Goal: Information Seeking & Learning: Learn about a topic

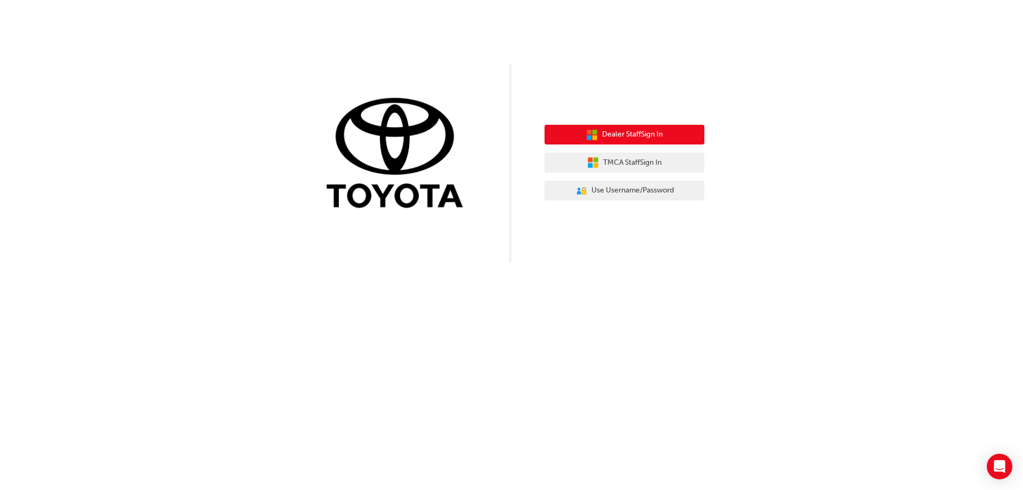
click at [641, 135] on span "Dealer Staff Sign In" at bounding box center [632, 134] width 61 height 12
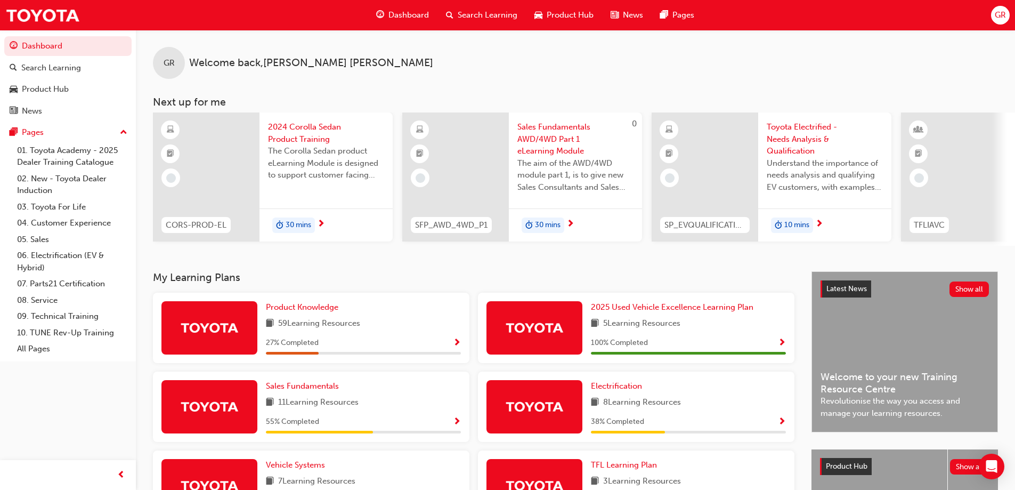
click at [457, 344] on span "Show Progress" at bounding box center [457, 343] width 8 height 10
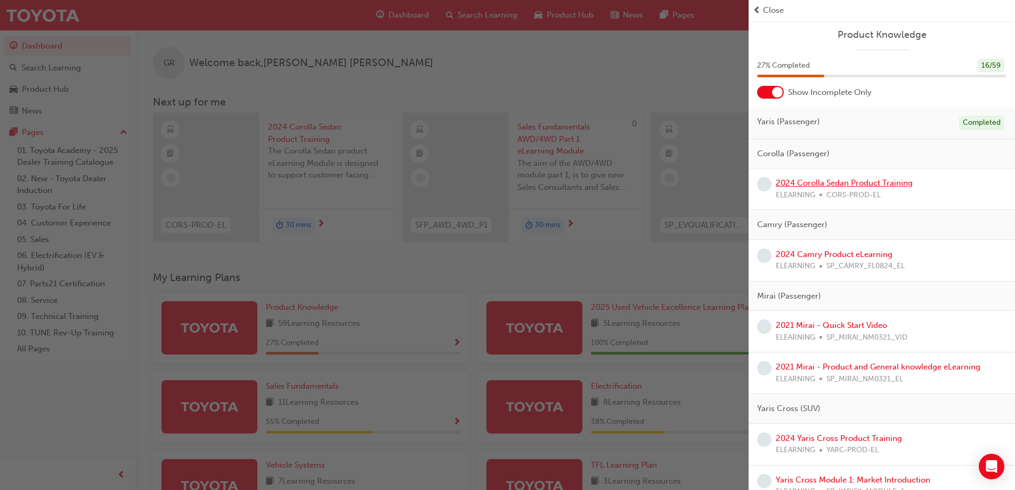
click at [826, 181] on link "2024 Corolla Sedan Product Training" at bounding box center [844, 183] width 137 height 10
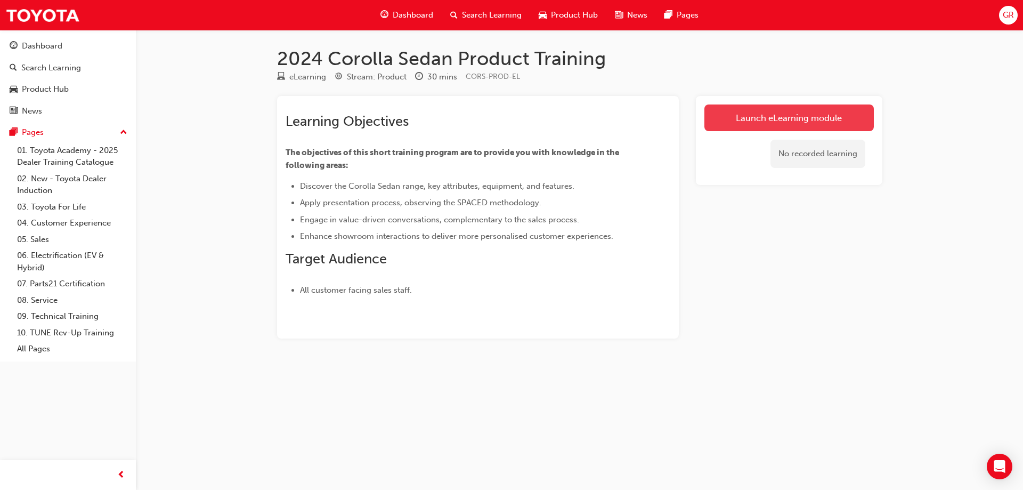
click at [794, 115] on link "Launch eLearning module" at bounding box center [788, 117] width 169 height 27
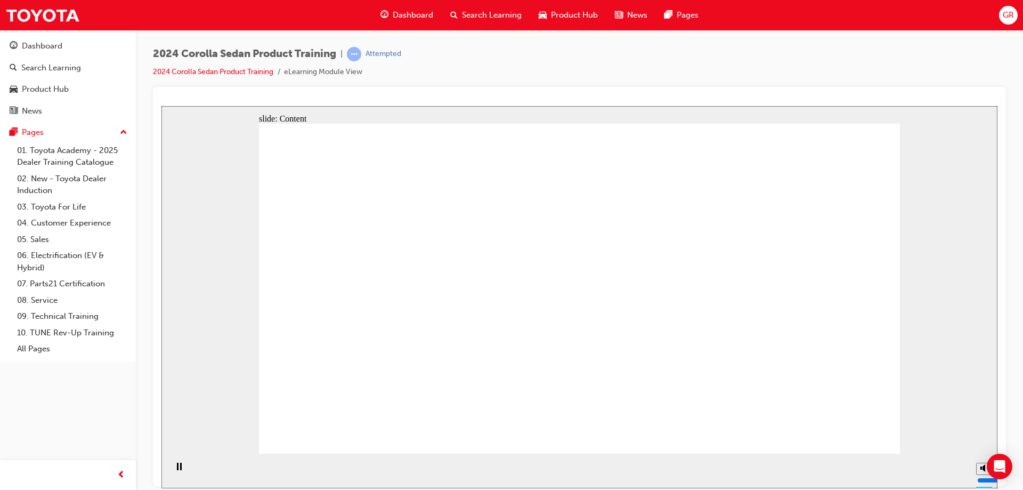
drag, startPoint x: 521, startPoint y: 276, endPoint x: 452, endPoint y: 272, distance: 69.9
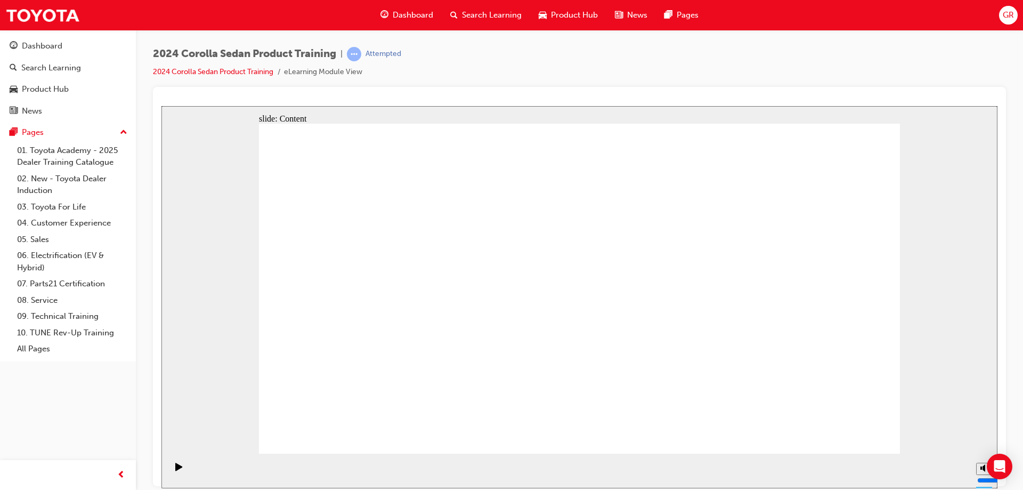
drag, startPoint x: 672, startPoint y: 390, endPoint x: 782, endPoint y: 400, distance: 110.6
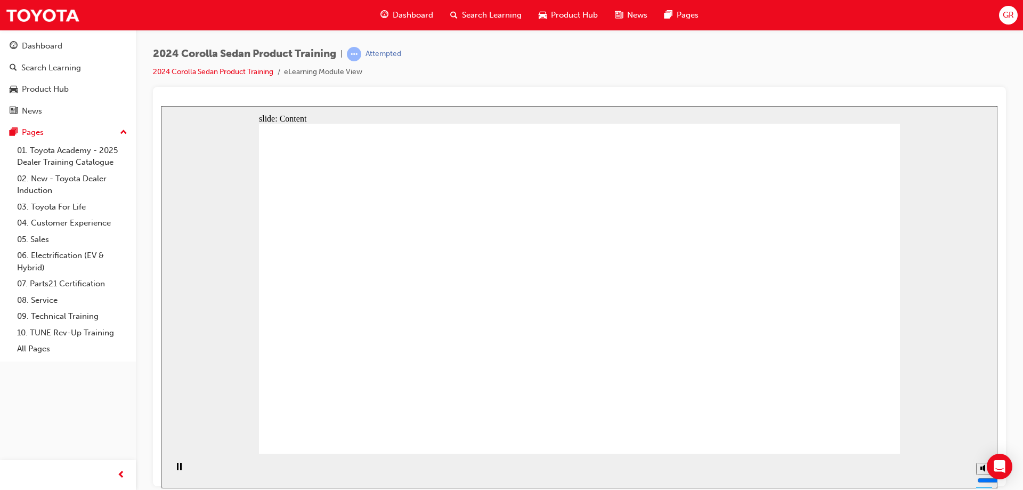
drag, startPoint x: 416, startPoint y: 287, endPoint x: 433, endPoint y: 282, distance: 17.7
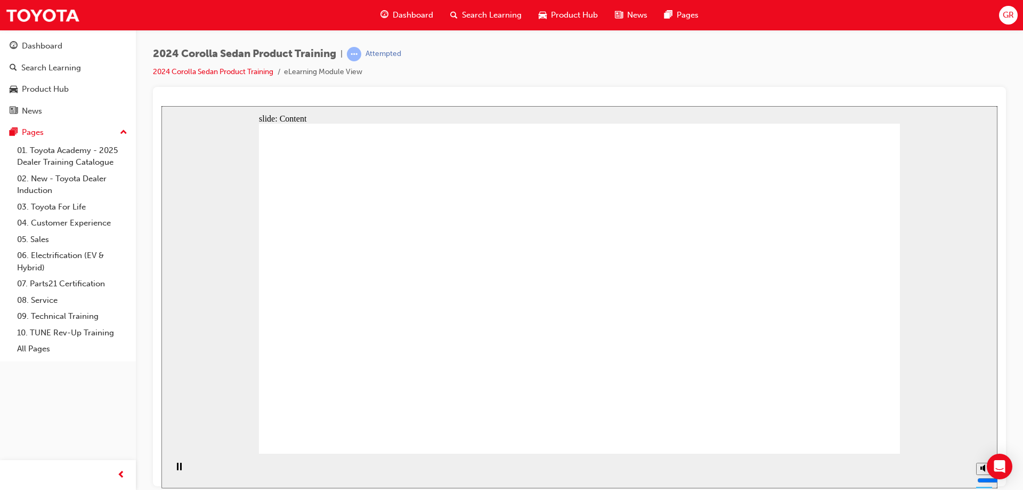
drag, startPoint x: 456, startPoint y: 339, endPoint x: 575, endPoint y: 333, distance: 118.9
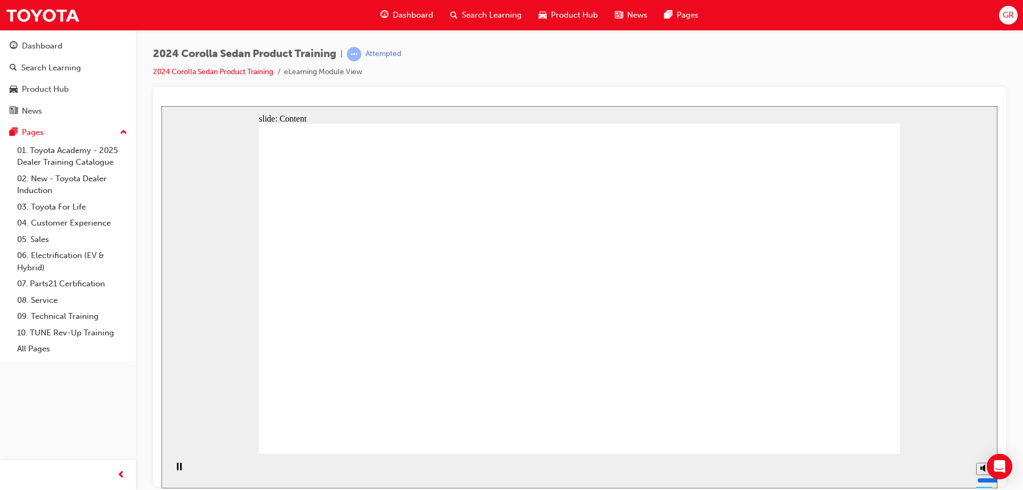
drag, startPoint x: 496, startPoint y: 303, endPoint x: 490, endPoint y: 335, distance: 32.5
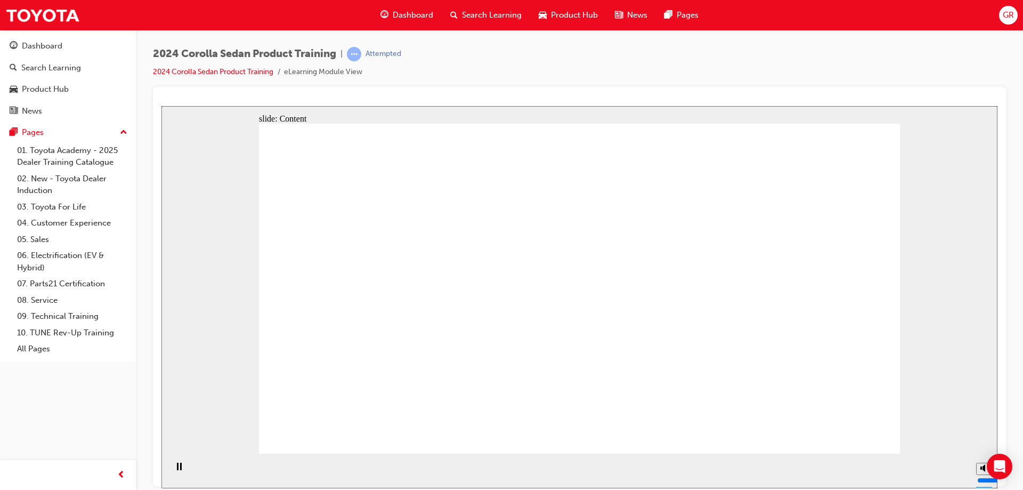
drag, startPoint x: 774, startPoint y: 320, endPoint x: 775, endPoint y: 327, distance: 7.0
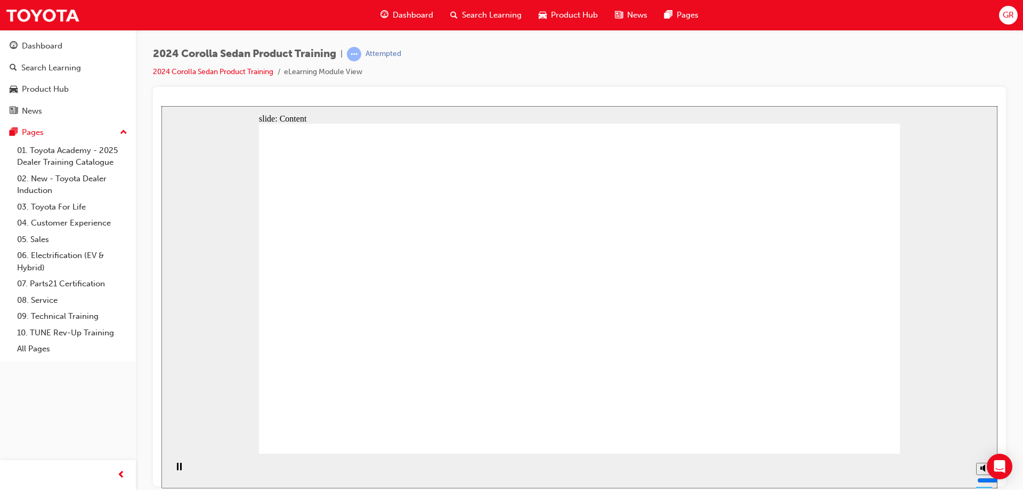
drag, startPoint x: 661, startPoint y: 291, endPoint x: 674, endPoint y: 301, distance: 16.3
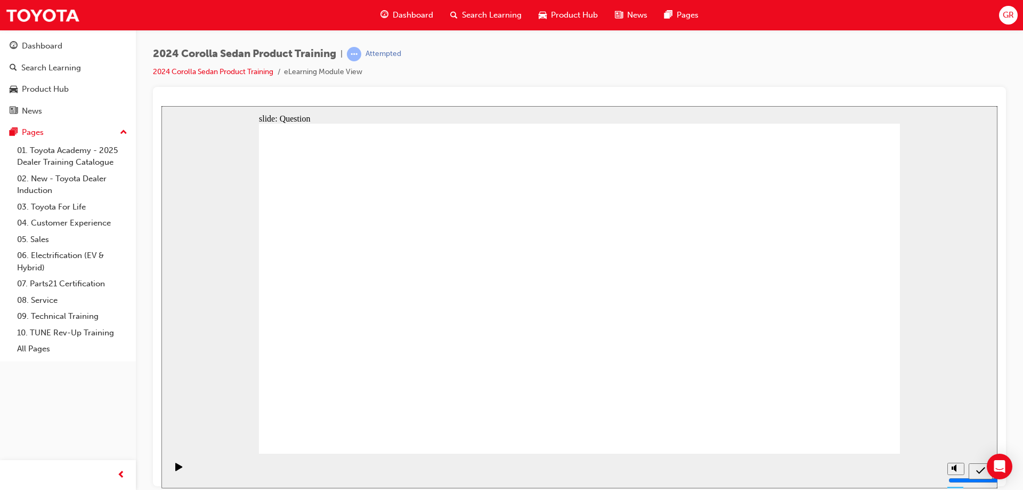
radio input "true"
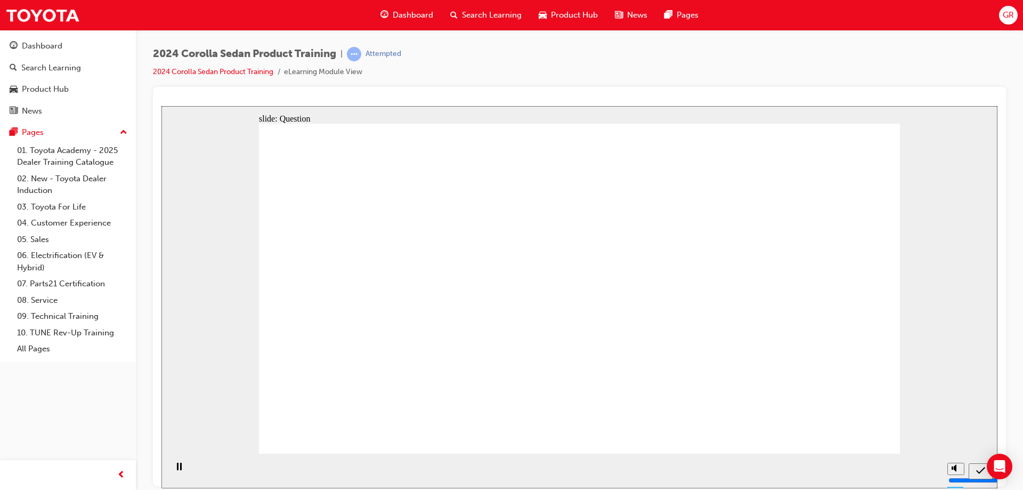
radio input "true"
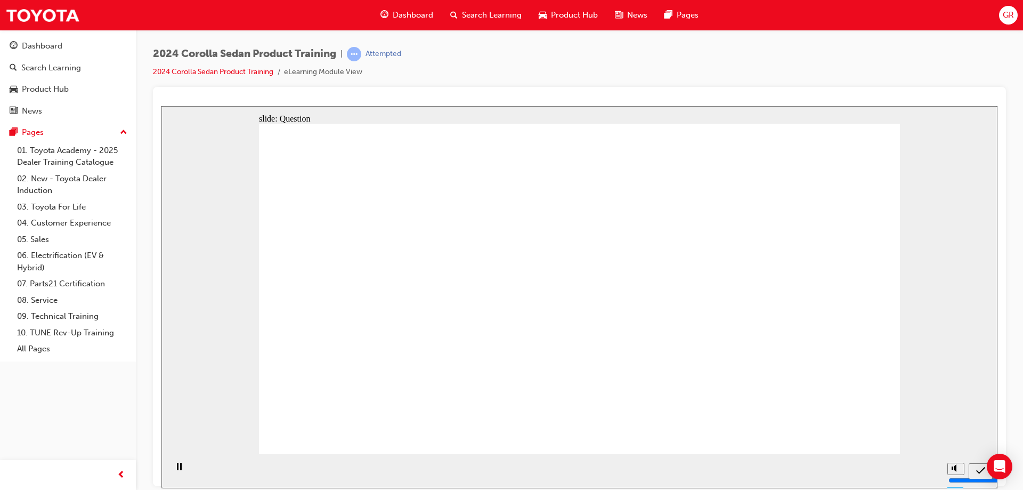
radio input "true"
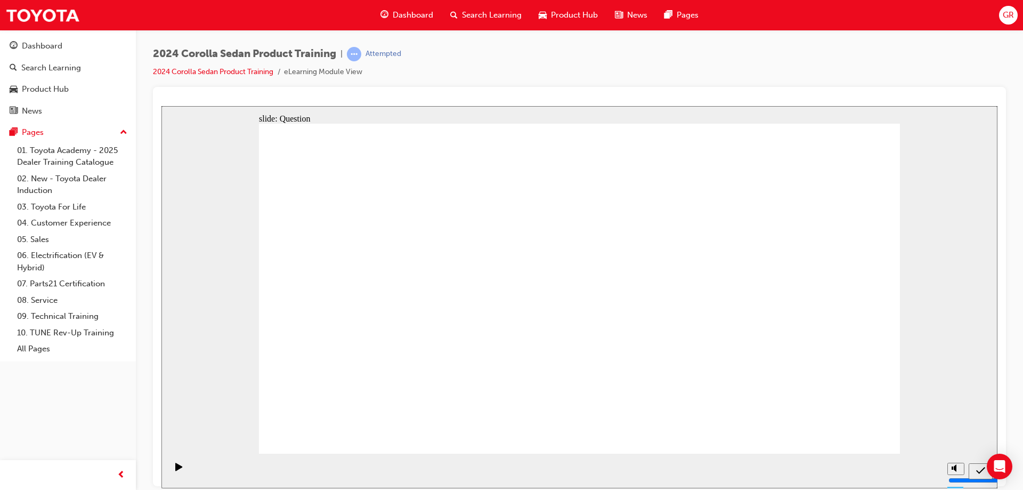
drag, startPoint x: 512, startPoint y: 275, endPoint x: 622, endPoint y: 377, distance: 149.6
drag, startPoint x: 614, startPoint y: 278, endPoint x: 375, endPoint y: 372, distance: 256.8
drag, startPoint x: 738, startPoint y: 280, endPoint x: 519, endPoint y: 375, distance: 238.1
drag, startPoint x: 452, startPoint y: 295, endPoint x: 781, endPoint y: 393, distance: 343.1
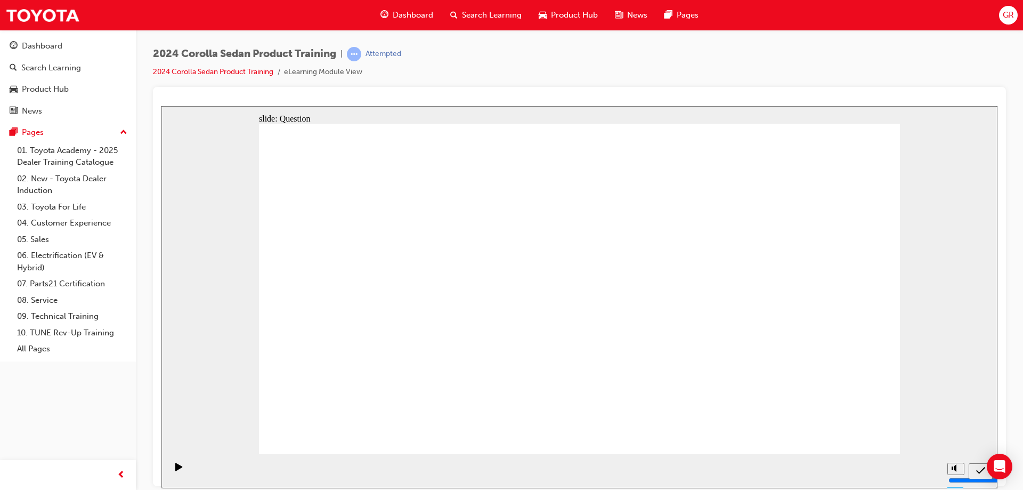
radio input "true"
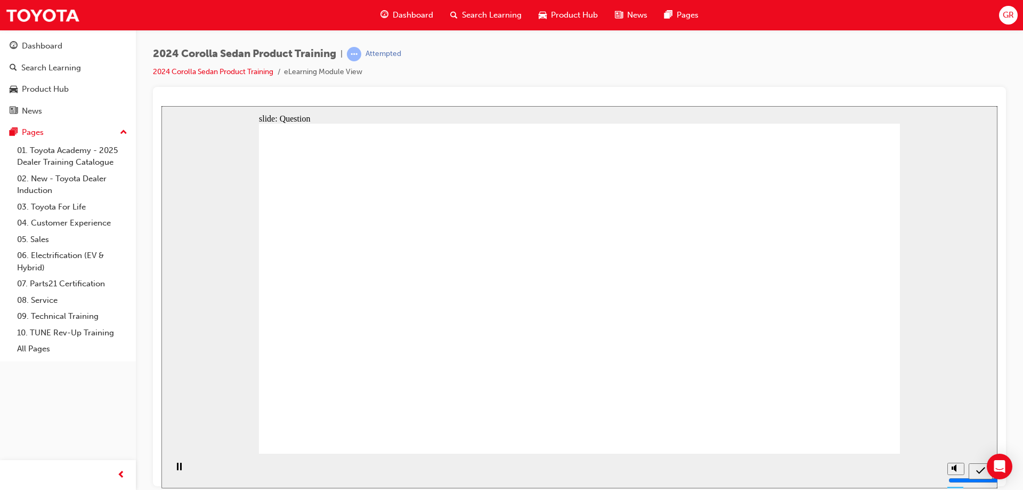
drag, startPoint x: 594, startPoint y: 352, endPoint x: 594, endPoint y: 358, distance: 5.9
radio input "true"
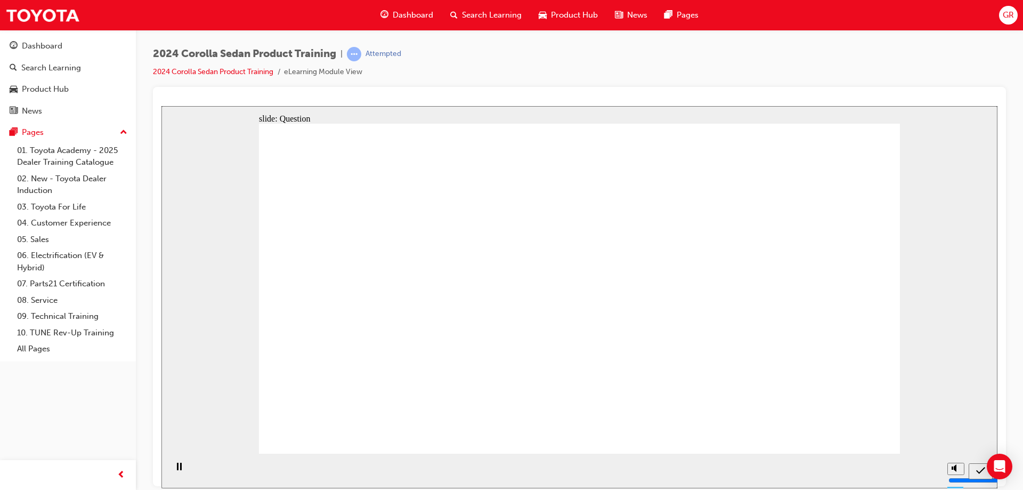
radio input "true"
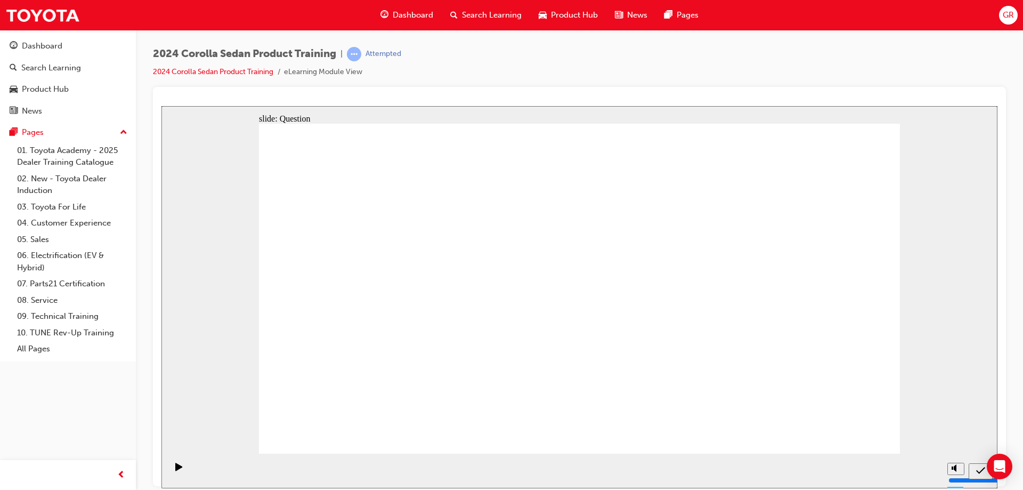
radio input "true"
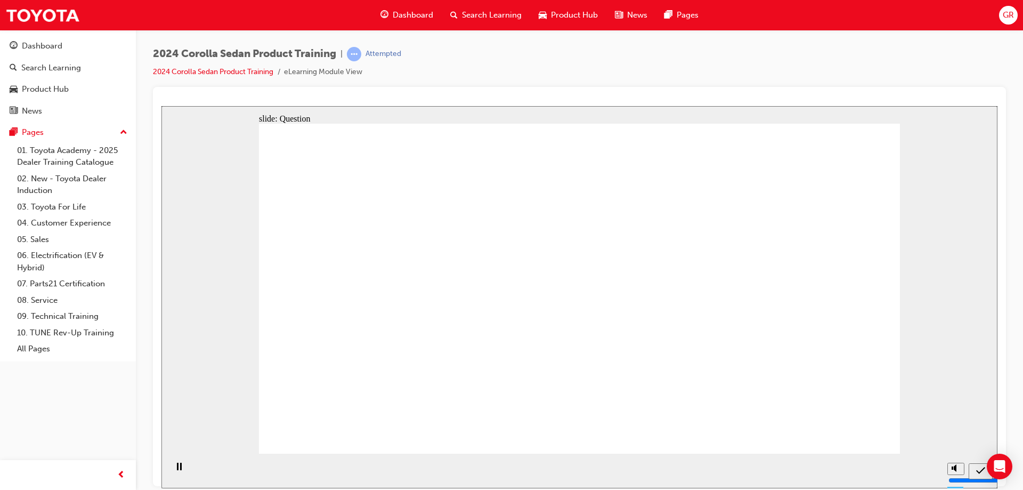
drag, startPoint x: 630, startPoint y: 279, endPoint x: 400, endPoint y: 361, distance: 243.8
drag, startPoint x: 399, startPoint y: 288, endPoint x: 504, endPoint y: 394, distance: 148.8
drag, startPoint x: 524, startPoint y: 297, endPoint x: 624, endPoint y: 400, distance: 143.9
drag, startPoint x: 732, startPoint y: 271, endPoint x: 747, endPoint y: 378, distance: 108.2
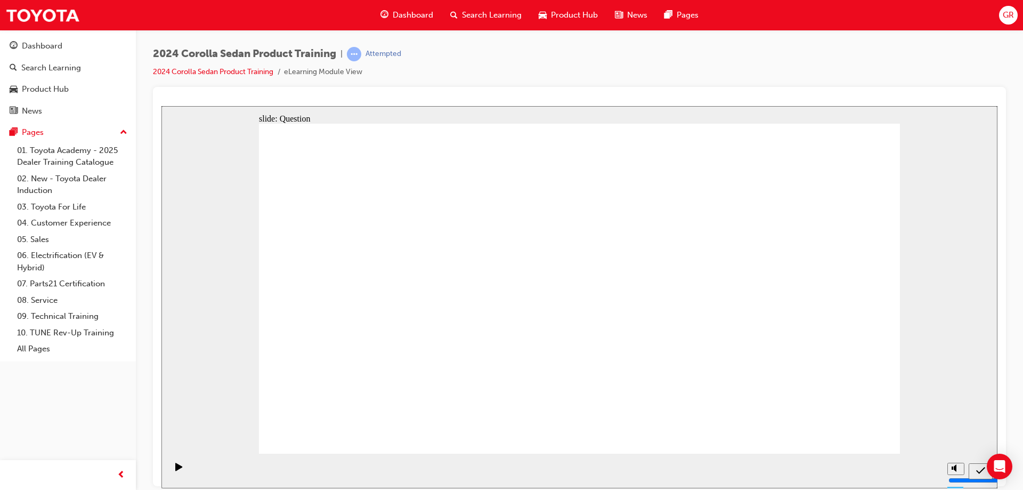
radio input "true"
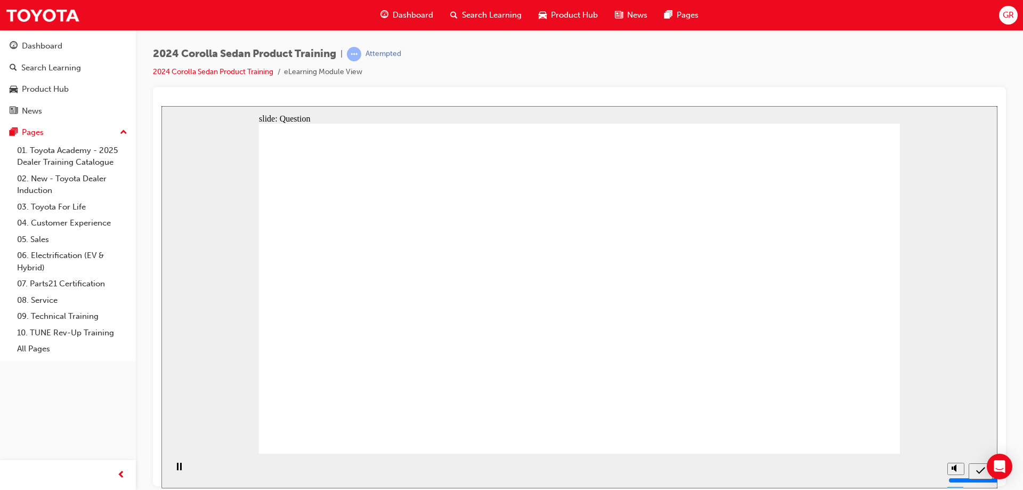
radio input "true"
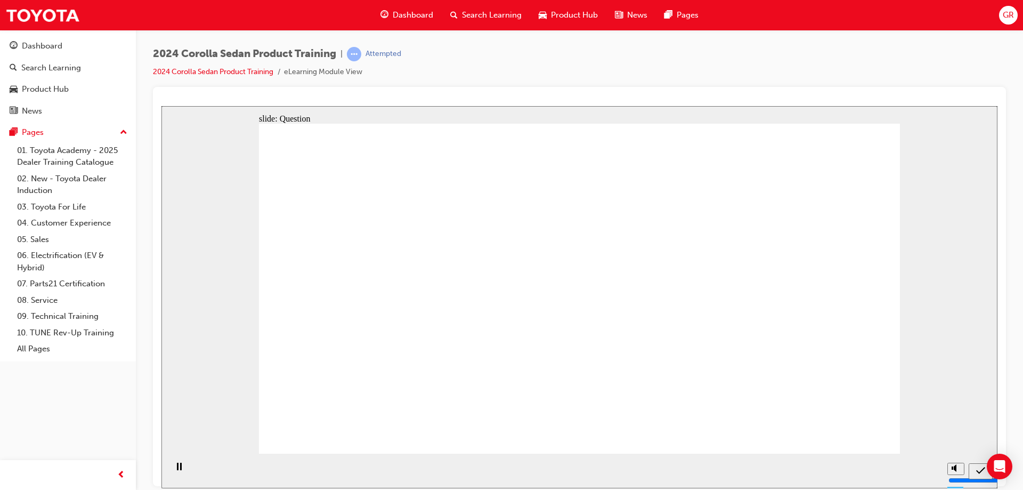
radio input "true"
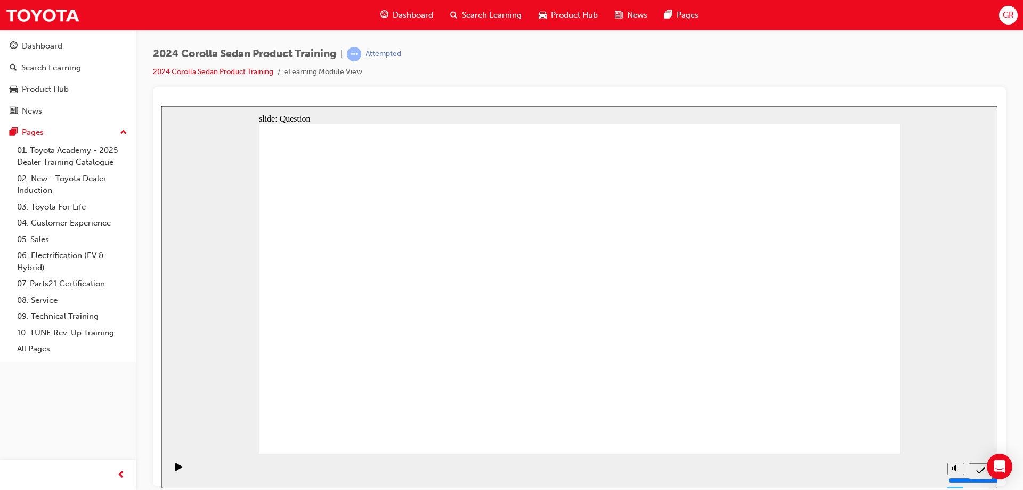
radio input "true"
drag, startPoint x: 707, startPoint y: 269, endPoint x: 708, endPoint y: 360, distance: 91.1
drag, startPoint x: 630, startPoint y: 266, endPoint x: 625, endPoint y: 357, distance: 91.2
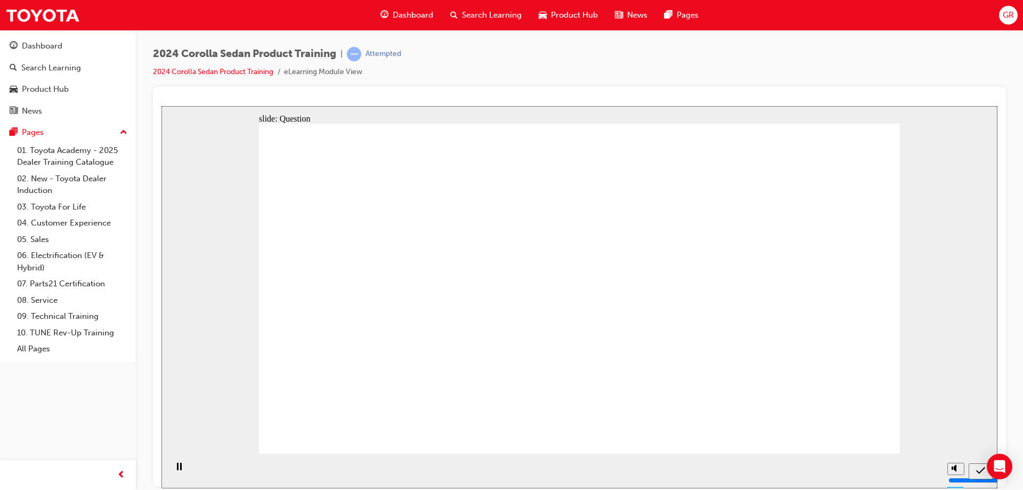
drag, startPoint x: 523, startPoint y: 259, endPoint x: 520, endPoint y: 342, distance: 82.6
drag, startPoint x: 433, startPoint y: 305, endPoint x: 431, endPoint y: 347, distance: 42.1
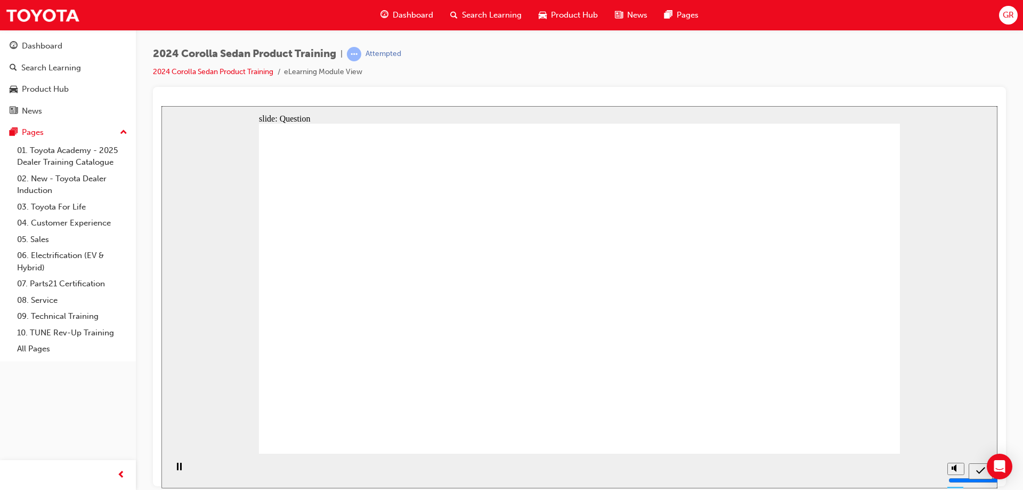
radio input "true"
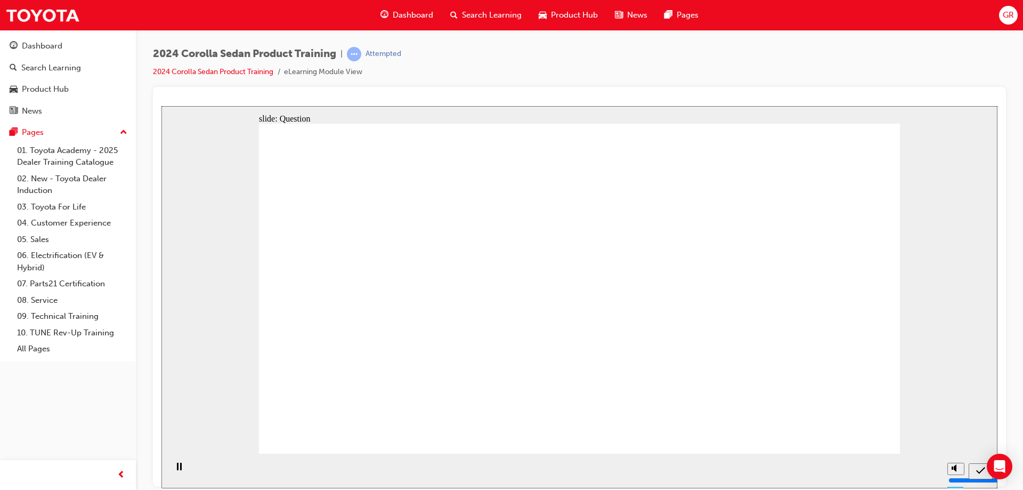
radio input "true"
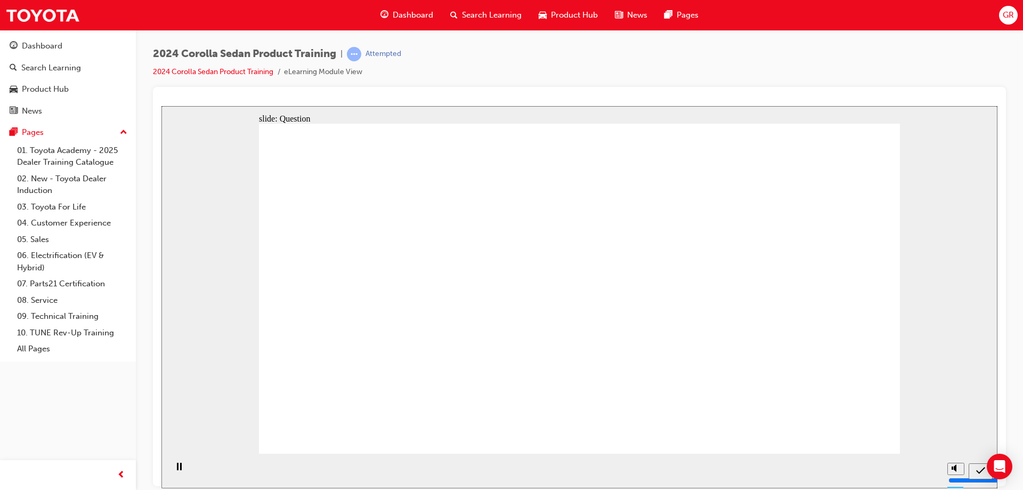
radio input "true"
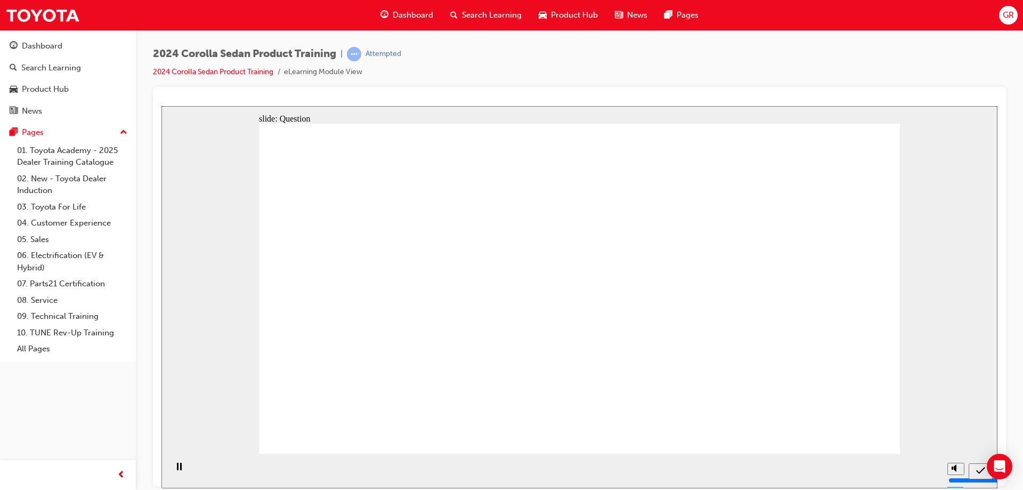
drag, startPoint x: 610, startPoint y: 296, endPoint x: 383, endPoint y: 397, distance: 248.2
drag, startPoint x: 741, startPoint y: 280, endPoint x: 523, endPoint y: 380, distance: 240.5
drag, startPoint x: 539, startPoint y: 293, endPoint x: 539, endPoint y: 337, distance: 43.7
drag, startPoint x: 443, startPoint y: 290, endPoint x: 773, endPoint y: 389, distance: 345.3
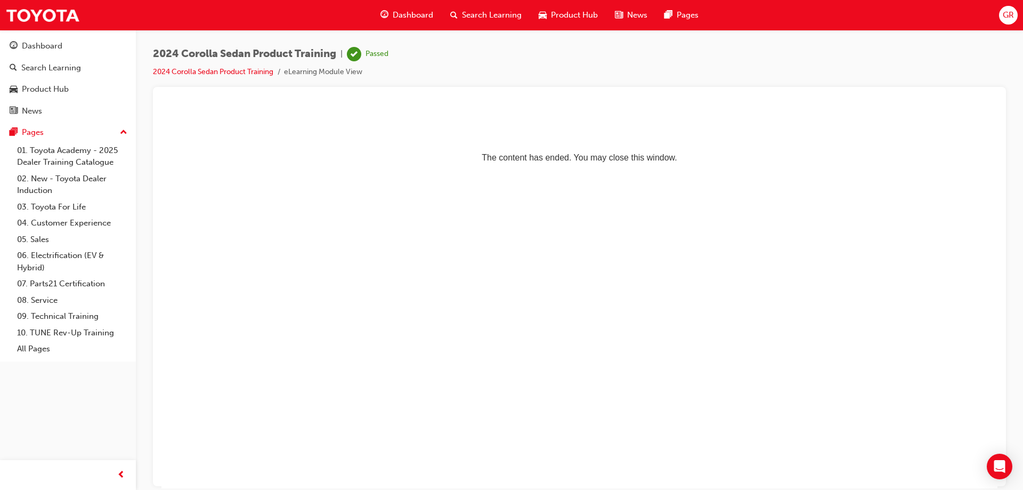
click at [413, 4] on div "Dashboard" at bounding box center [407, 15] width 70 height 22
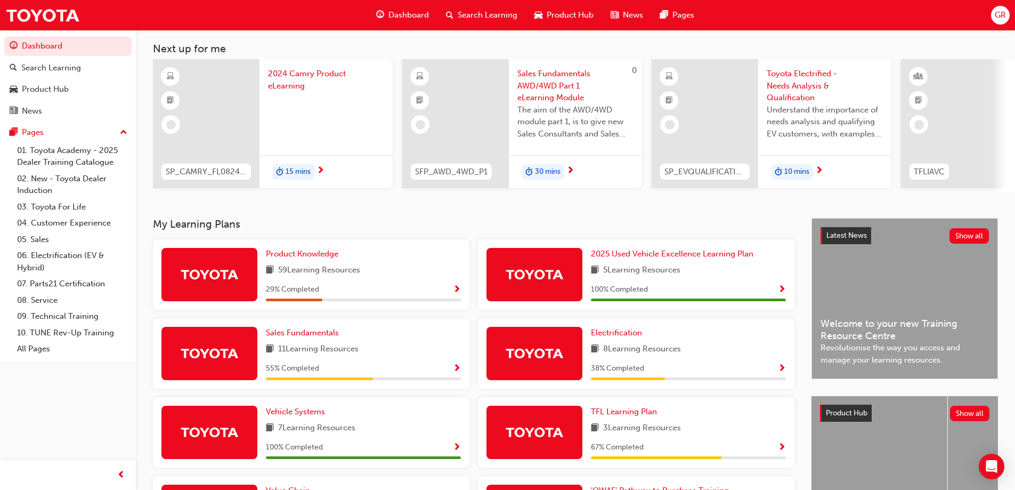
scroll to position [160, 0]
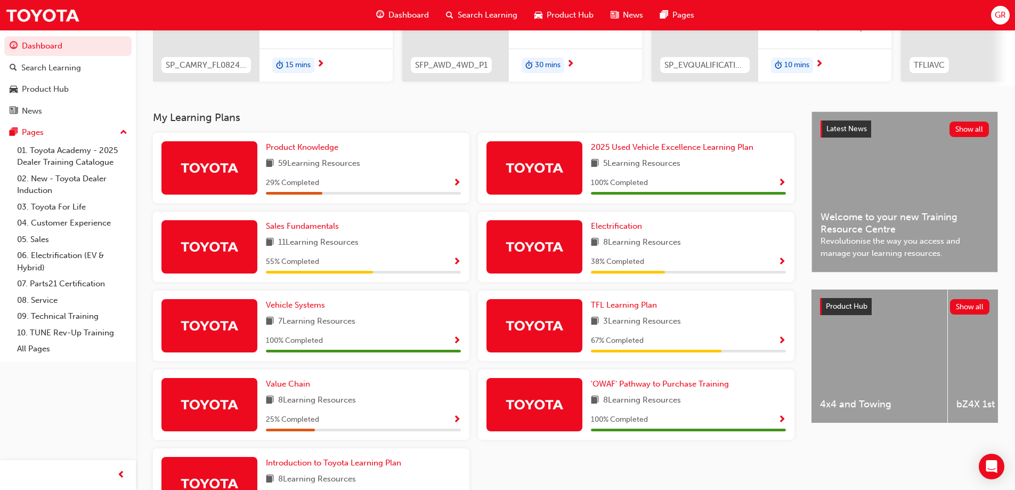
click at [455, 422] on span "Show Progress" at bounding box center [457, 420] width 8 height 10
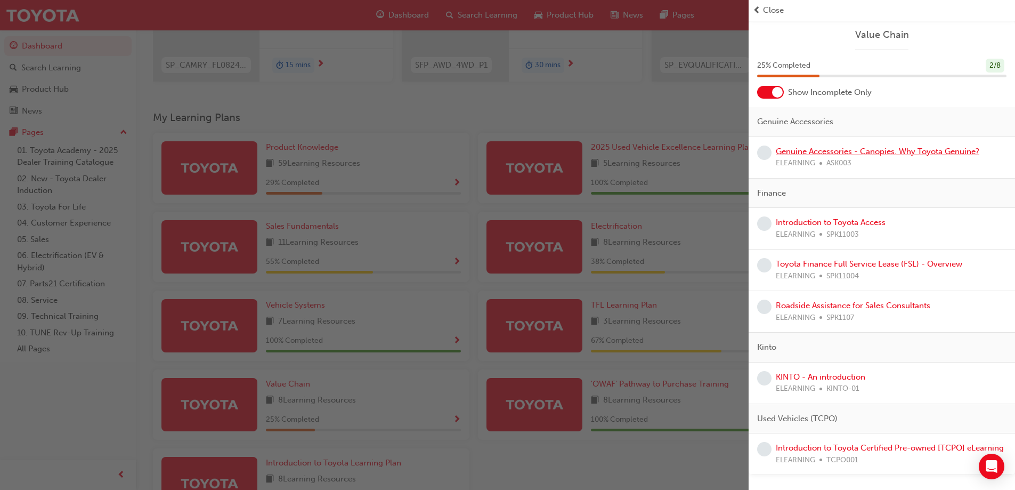
click at [812, 154] on link "Genuine Accessories - Canopies. Why Toyota Genuine?" at bounding box center [877, 151] width 203 height 10
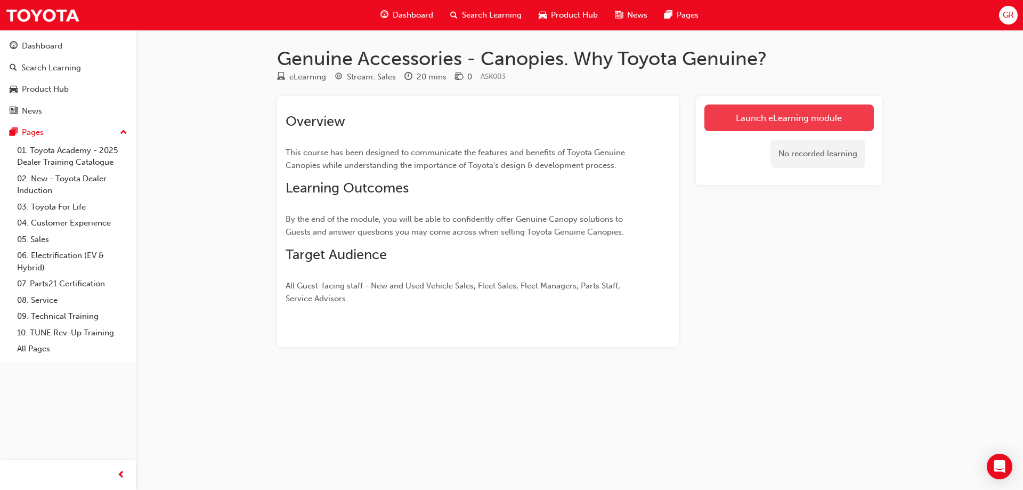
click at [793, 120] on link "Launch eLearning module" at bounding box center [788, 117] width 169 height 27
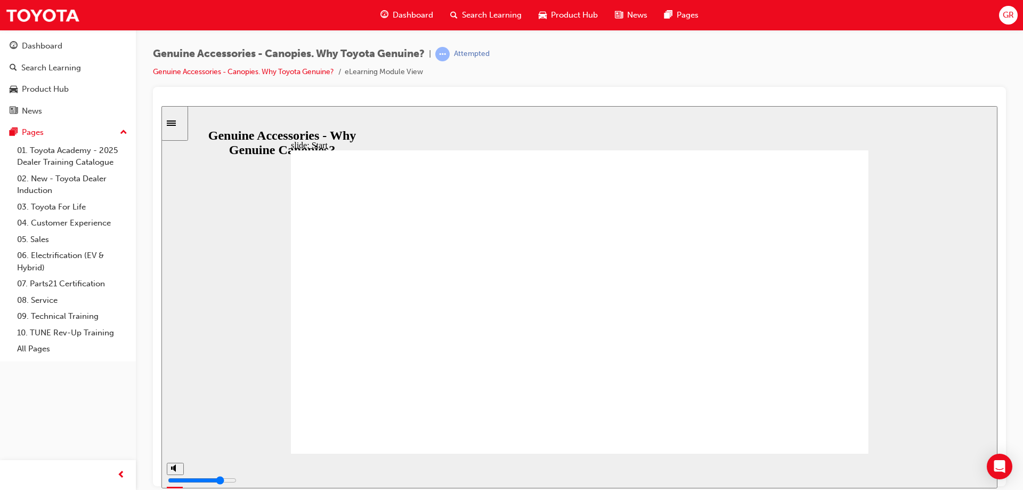
drag, startPoint x: 575, startPoint y: 235, endPoint x: 648, endPoint y: 249, distance: 74.2
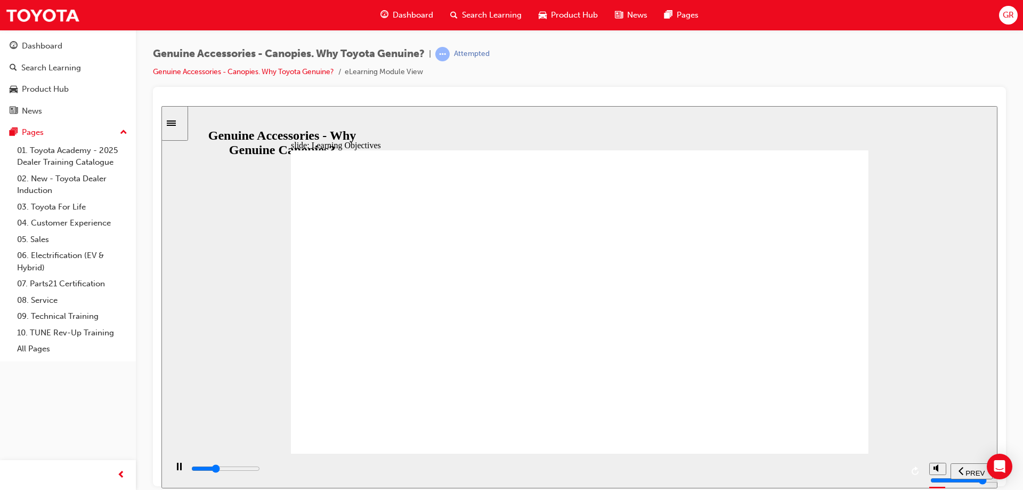
drag, startPoint x: 365, startPoint y: 343, endPoint x: 398, endPoint y: 363, distance: 38.3
click at [370, 348] on div "Check Notes (starting from By the end…) Learning Objectives Group 1 Oval 1 Line…" at bounding box center [579, 306] width 577 height 313
drag, startPoint x: 444, startPoint y: 374, endPoint x: 450, endPoint y: 380, distance: 7.9
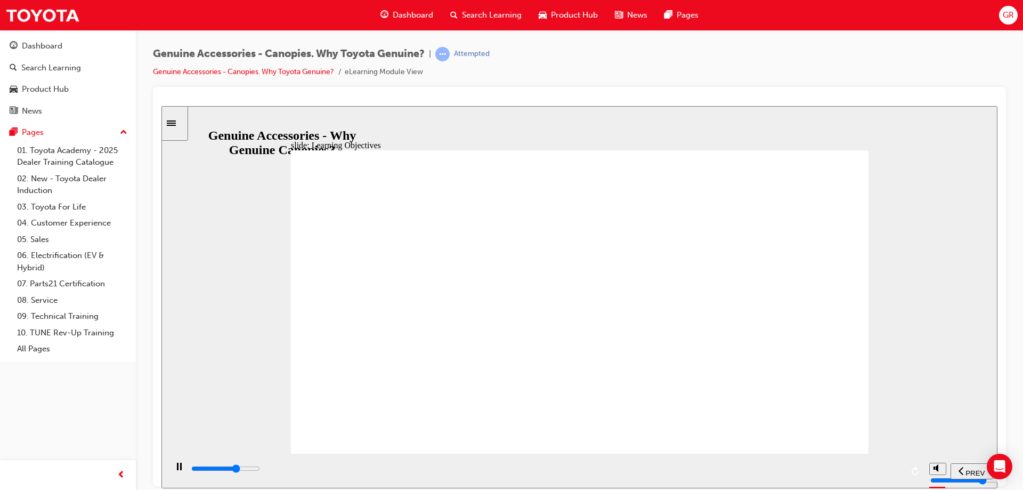
drag, startPoint x: 796, startPoint y: 266, endPoint x: 782, endPoint y: 266, distance: 14.4
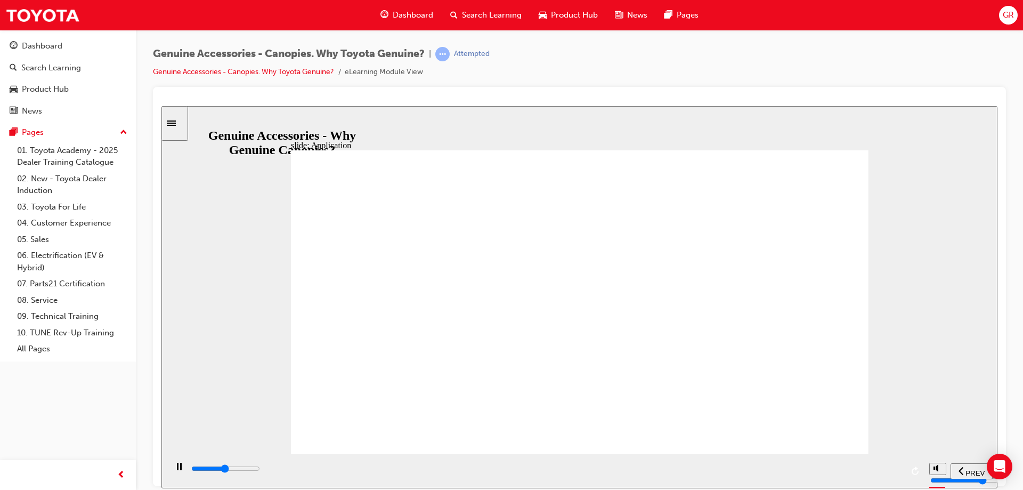
drag, startPoint x: 586, startPoint y: 215, endPoint x: 582, endPoint y: 218, distance: 5.7
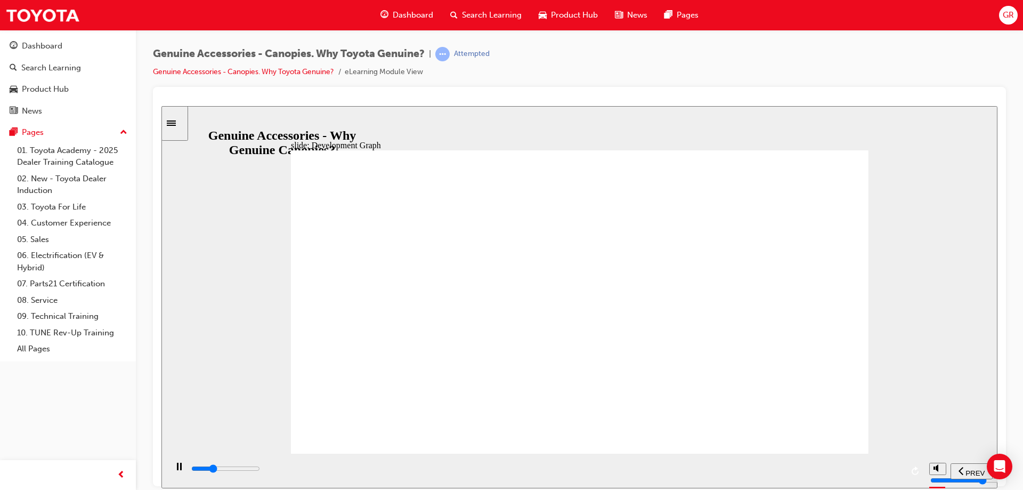
drag, startPoint x: 427, startPoint y: 345, endPoint x: 423, endPoint y: 330, distance: 15.4
drag, startPoint x: 424, startPoint y: 328, endPoint x: 429, endPoint y: 306, distance: 23.0
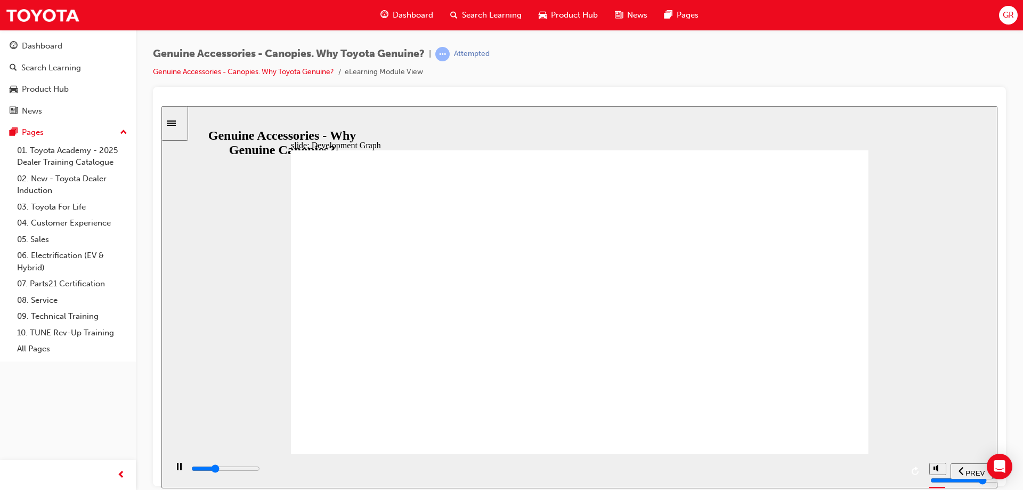
drag, startPoint x: 493, startPoint y: 224, endPoint x: 623, endPoint y: 246, distance: 132.3
drag, startPoint x: 648, startPoint y: 256, endPoint x: 718, endPoint y: 259, distance: 70.4
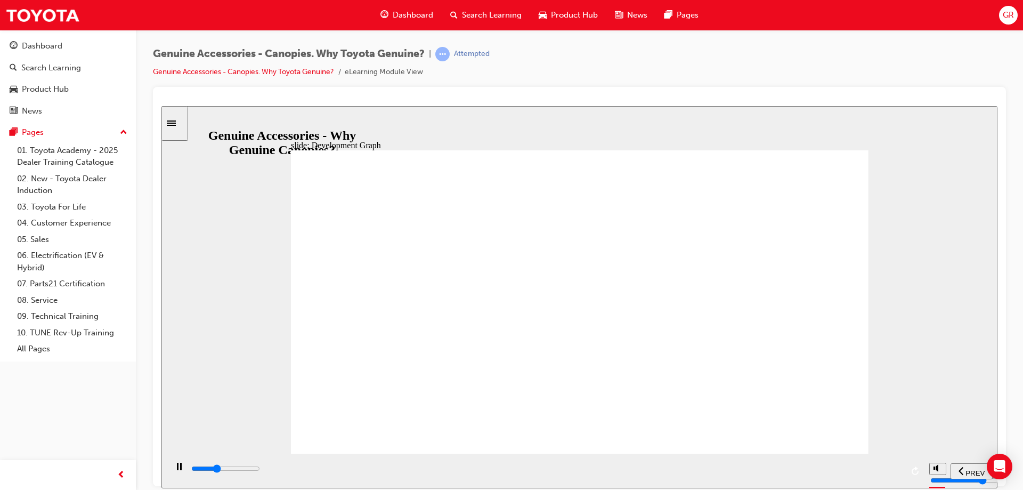
drag, startPoint x: 771, startPoint y: 337, endPoint x: 834, endPoint y: 353, distance: 64.3
click at [791, 347] on div "Group 1 Oval 1 Accessory F&B Check Notes Genuine vs Non Genuine Accessories Con…" at bounding box center [579, 306] width 577 height 313
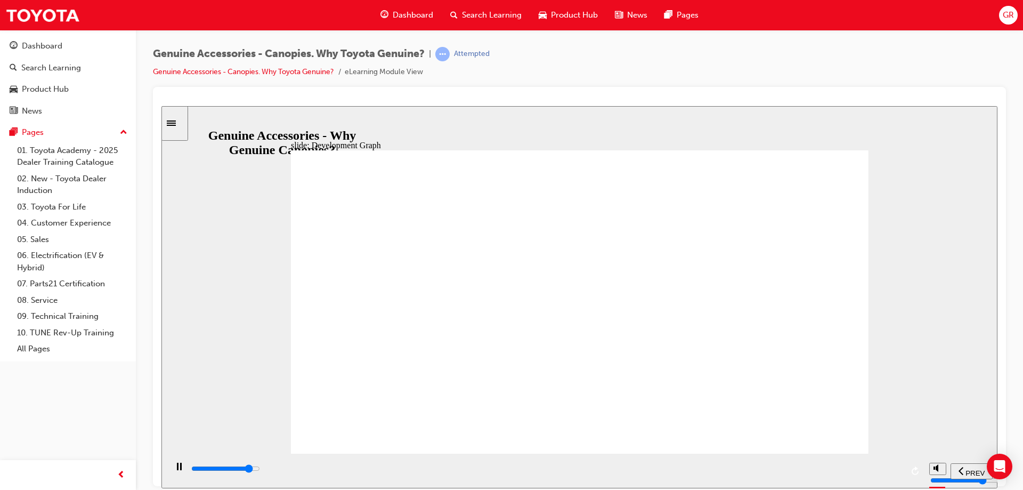
click at [713, 414] on div "What about J Deck? Typical A Deck owner: • Private buyer • Utilises vehicle for…" at bounding box center [579, 306] width 577 height 313
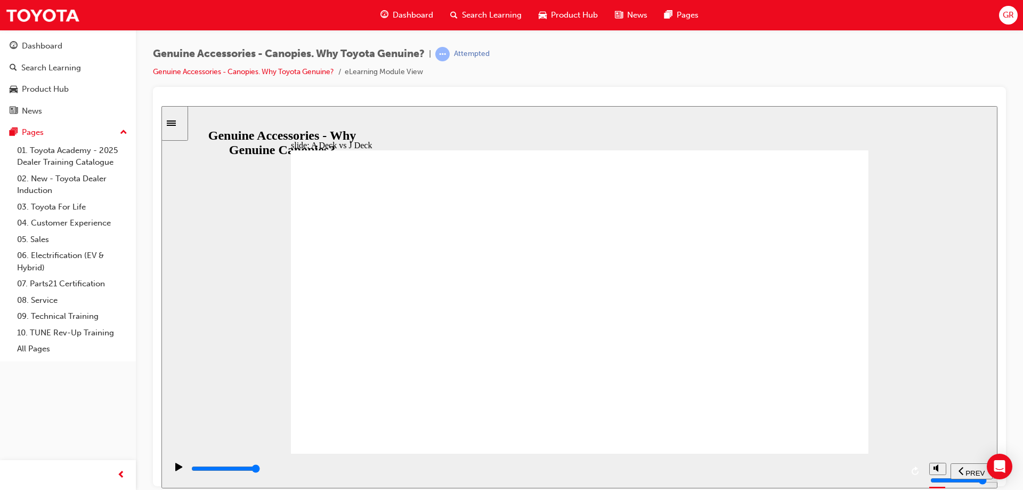
type input "10500"
